Goal: Find specific page/section: Find specific page/section

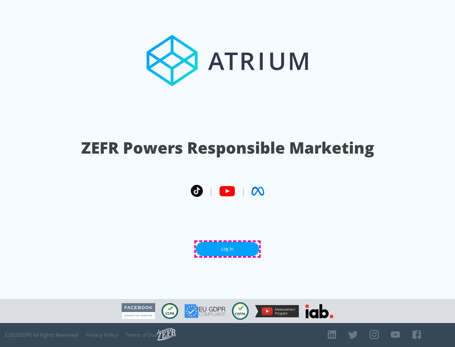
click at [227, 249] on link "Log In" at bounding box center [227, 249] width 63 height 14
